Goal: Information Seeking & Learning: Learn about a topic

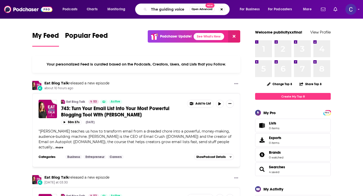
type input "The guiding voice"
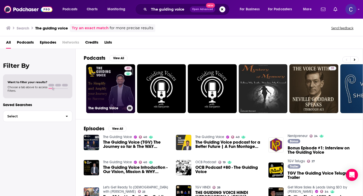
click at [109, 89] on link "40 The Guiding Voice" at bounding box center [110, 88] width 49 height 49
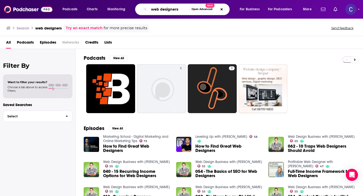
drag, startPoint x: 179, startPoint y: 11, endPoint x: 132, endPoint y: 10, distance: 46.4
click at [132, 10] on div "Podcasts Charts Monitoring web designers Open Advanced New For Business For Pod…" at bounding box center [187, 10] width 257 height 12
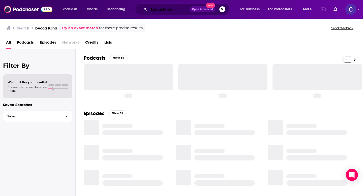
click at [167, 10] on input "becca lujna" at bounding box center [169, 9] width 41 height 8
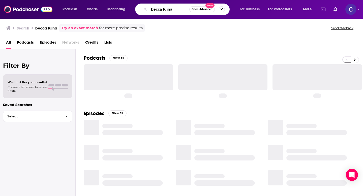
click at [169, 9] on input "becca lujna" at bounding box center [169, 9] width 40 height 8
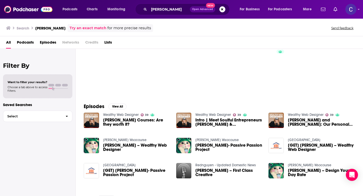
scroll to position [35, 0]
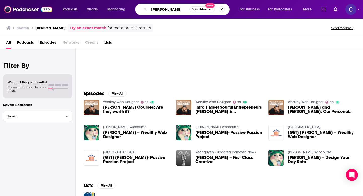
drag, startPoint x: 173, startPoint y: 11, endPoint x: 130, endPoint y: 9, distance: 43.9
click at [130, 9] on div "Podcasts Charts Monitoring [PERSON_NAME] Open Advanced New For Business For Pod…" at bounding box center [187, 10] width 257 height 12
type input "[PERSON_NAME]"
